Goal: Complete application form

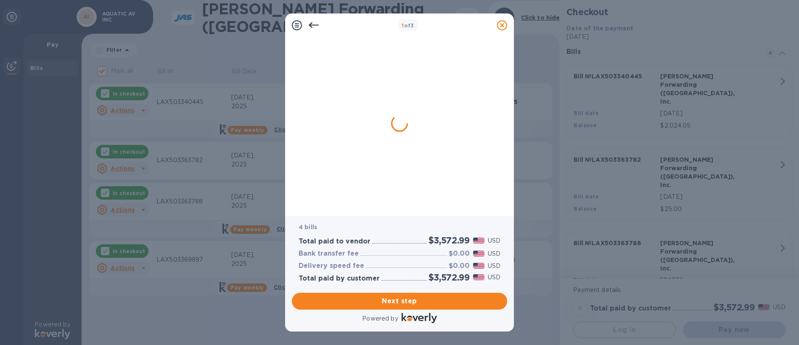
checkbox input "false"
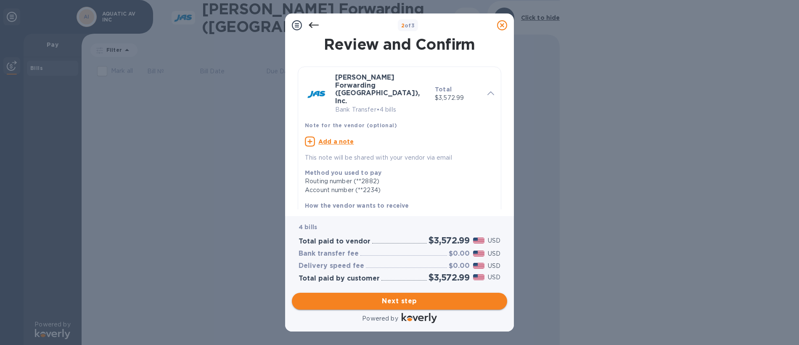
click at [398, 300] on span "Next step" at bounding box center [400, 301] width 202 height 10
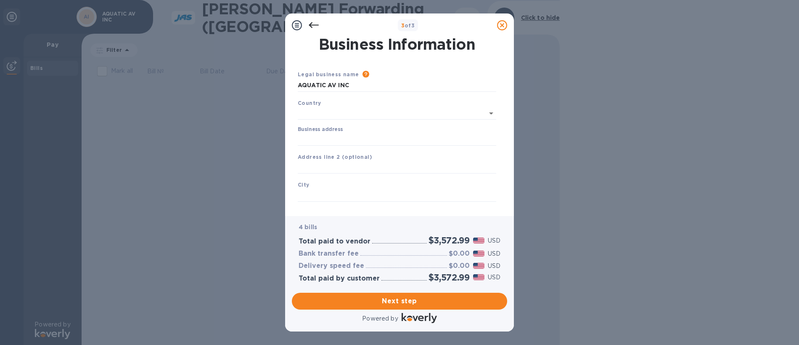
type input "[GEOGRAPHIC_DATA]"
click at [321, 135] on input "Business address" at bounding box center [397, 137] width 199 height 13
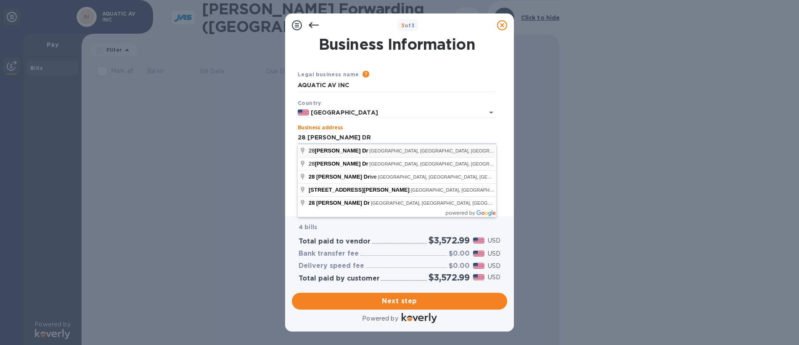
type input "[PERSON_NAME] Drive"
type input "[GEOGRAPHIC_DATA][PERSON_NAME]"
type input "CA"
type input "95112"
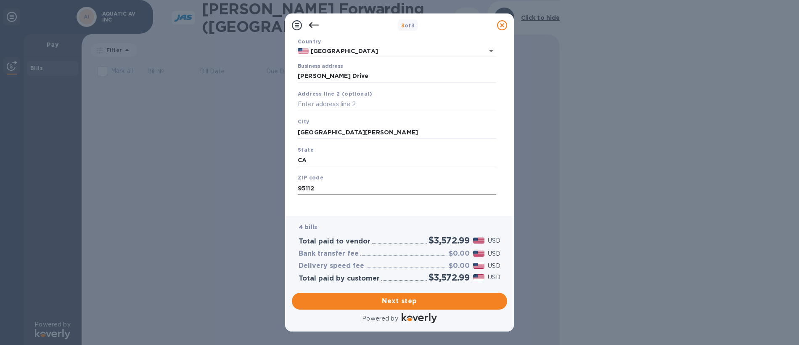
scroll to position [67, 0]
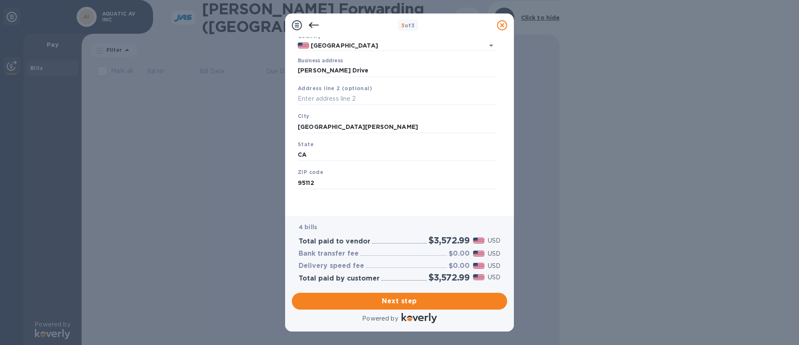
click at [393, 303] on span "Next step" at bounding box center [400, 301] width 202 height 10
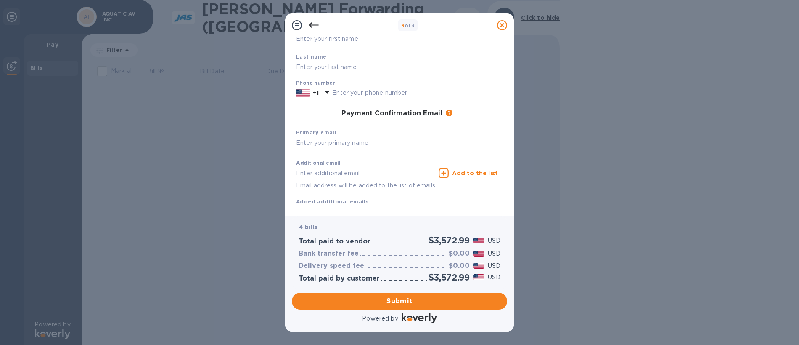
click at [357, 95] on input "text" at bounding box center [415, 93] width 166 height 13
type input "4083936280"
click at [355, 37] on input "text" at bounding box center [397, 39] width 202 height 13
type input "[PERSON_NAME]"
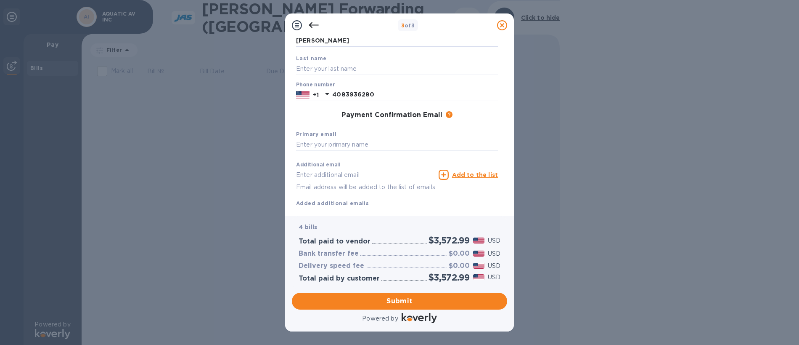
click at [335, 61] on div "Last name" at bounding box center [397, 64] width 209 height 28
click at [332, 66] on input "text" at bounding box center [397, 68] width 202 height 13
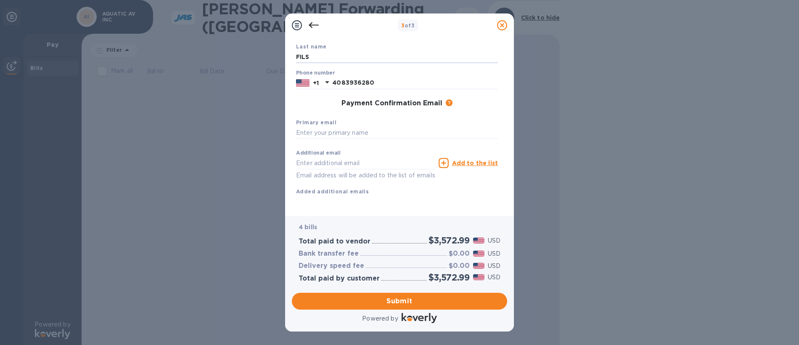
scroll to position [87, 0]
type input "FILS"
click at [327, 127] on input "text" at bounding box center [397, 133] width 202 height 13
type input "[PERSON_NAME][EMAIL_ADDRESS][DOMAIN_NAME]"
click at [401, 301] on span "Submit" at bounding box center [400, 301] width 202 height 10
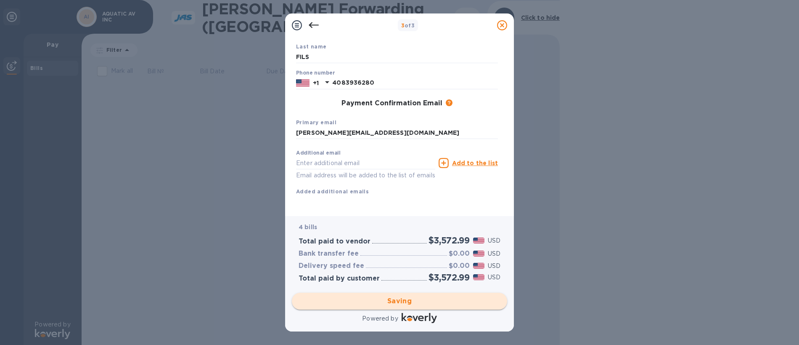
click at [401, 301] on div "Saving" at bounding box center [400, 301] width 222 height 24
